Goal: Task Accomplishment & Management: Manage account settings

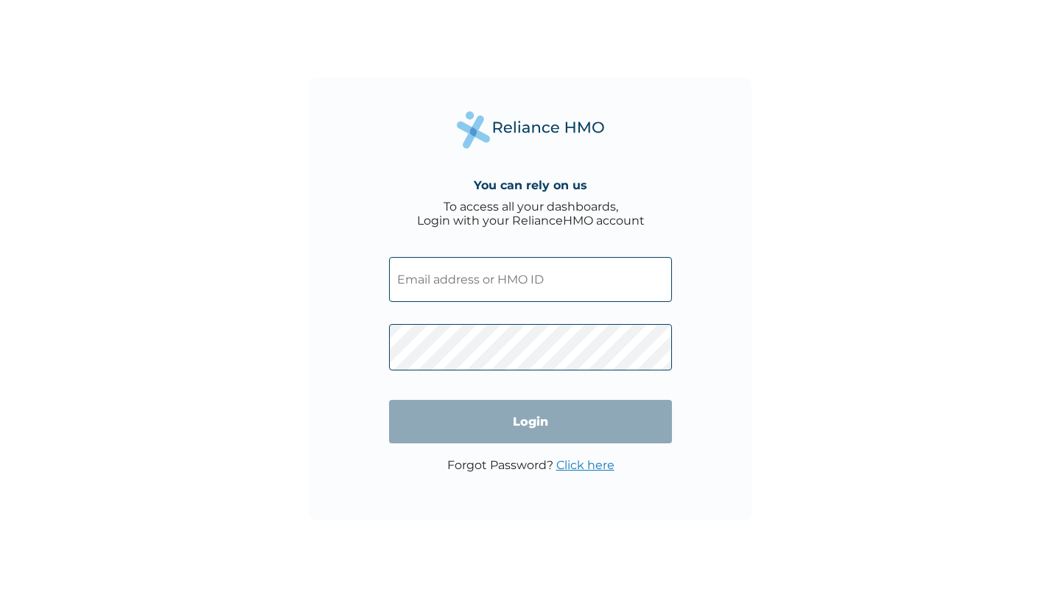
click at [424, 289] on input "text" at bounding box center [530, 279] width 283 height 45
paste input "BTD/10020/A"
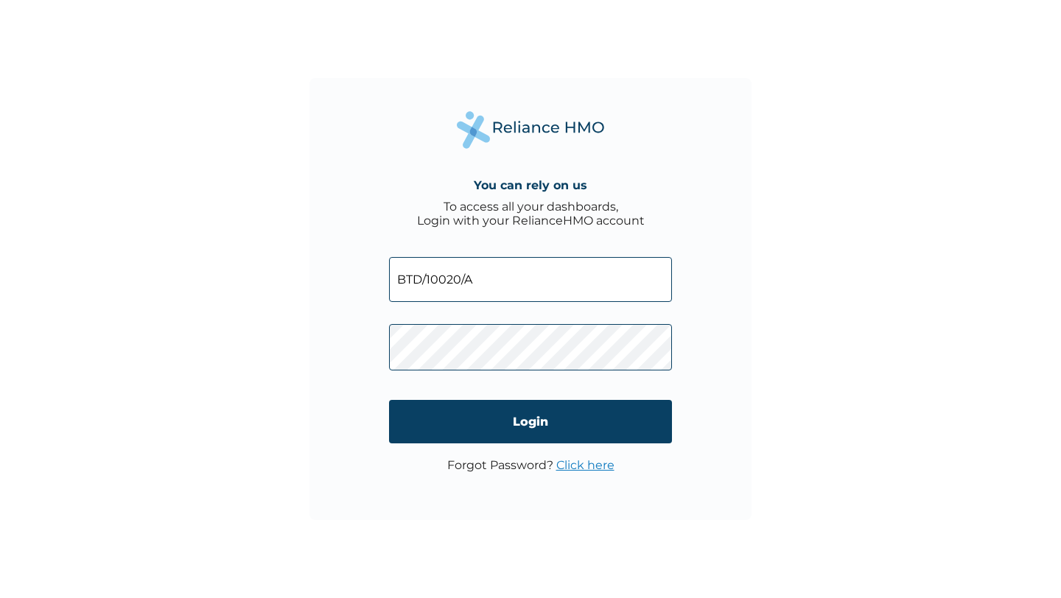
type input "BTD/10020/A"
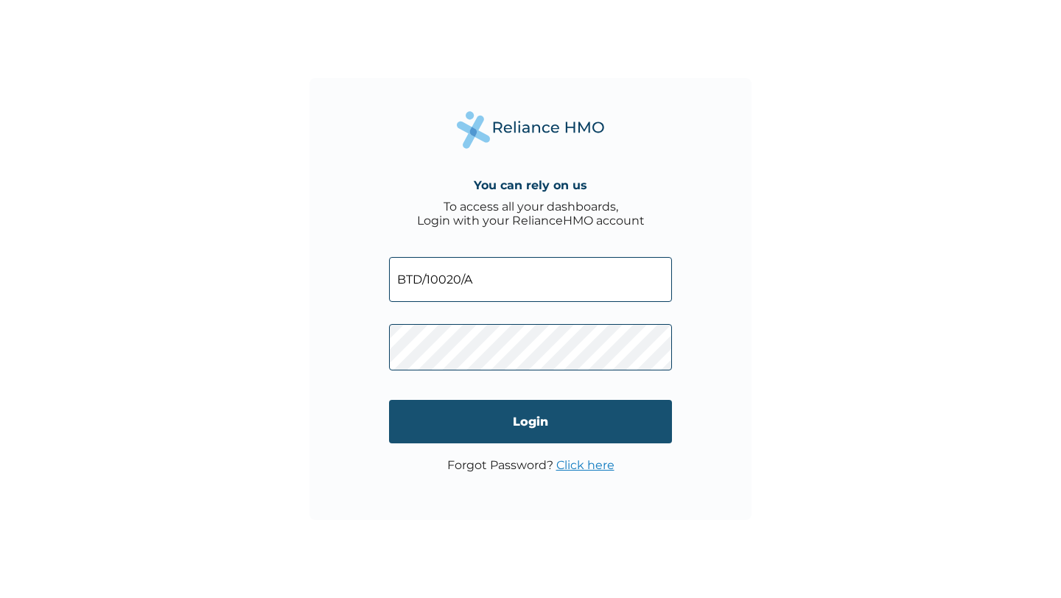
click at [438, 424] on input "Login" at bounding box center [530, 421] width 283 height 43
